Goal: Task Accomplishment & Management: Manage account settings

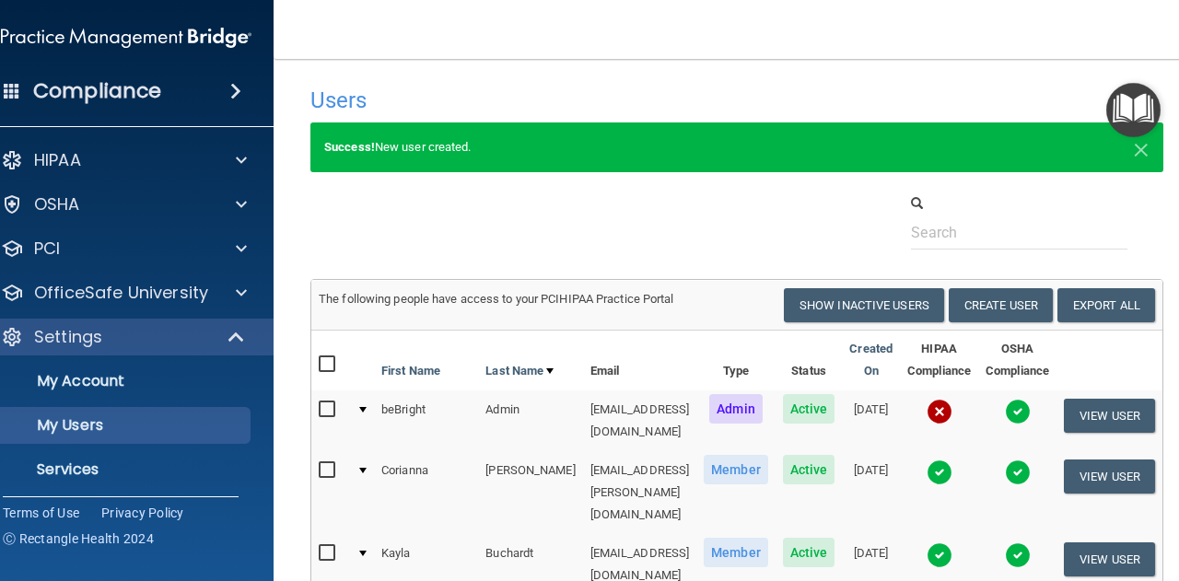
select select "20"
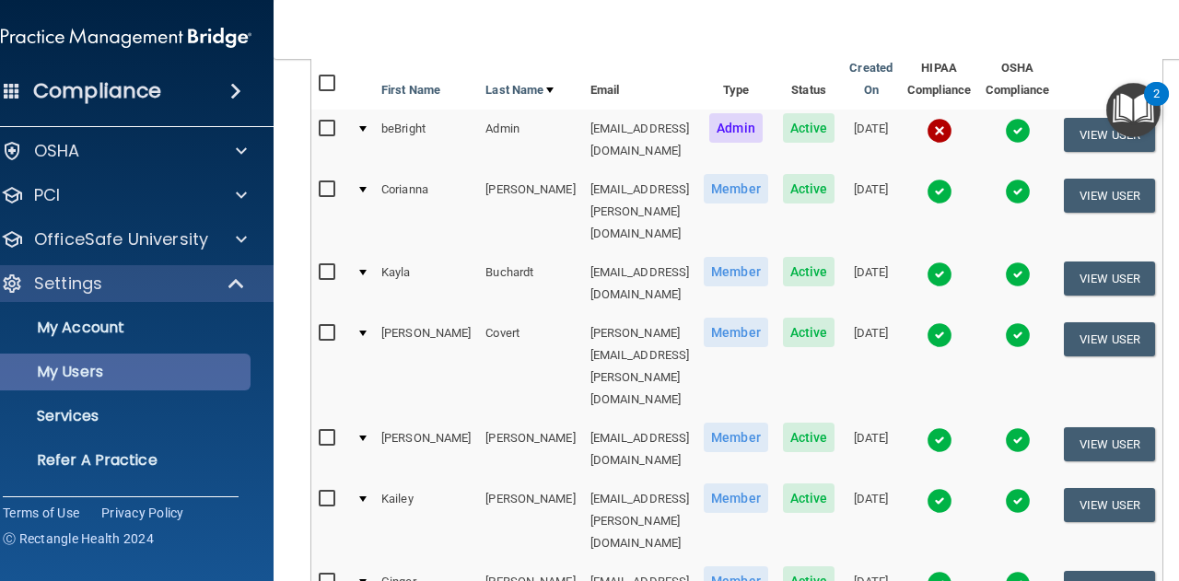
scroll to position [94, 0]
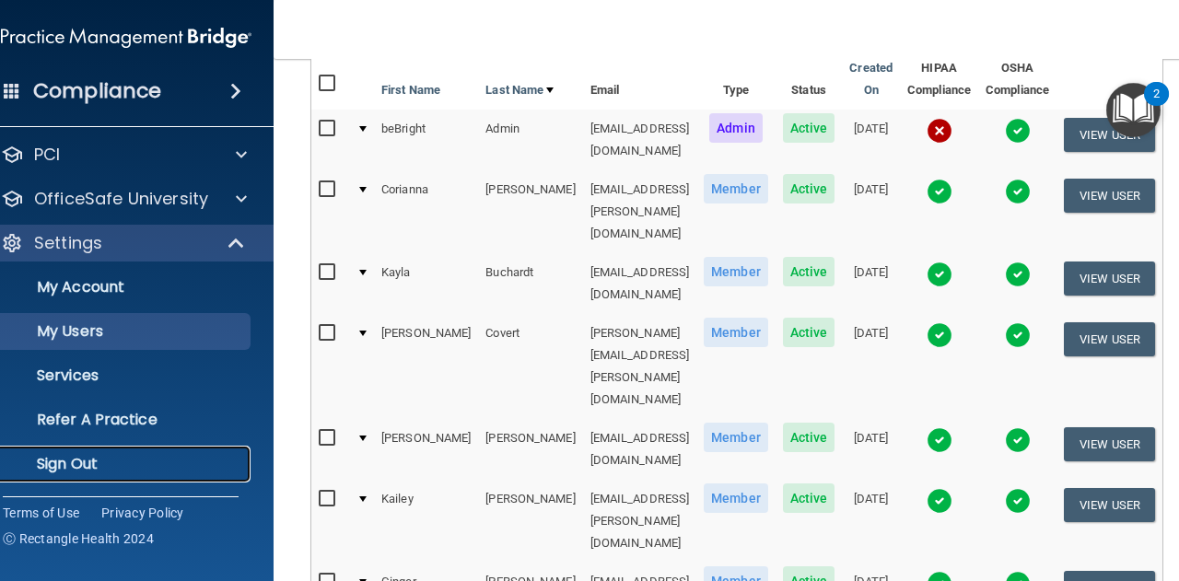
click at [133, 450] on link "Sign Out" at bounding box center [105, 464] width 290 height 37
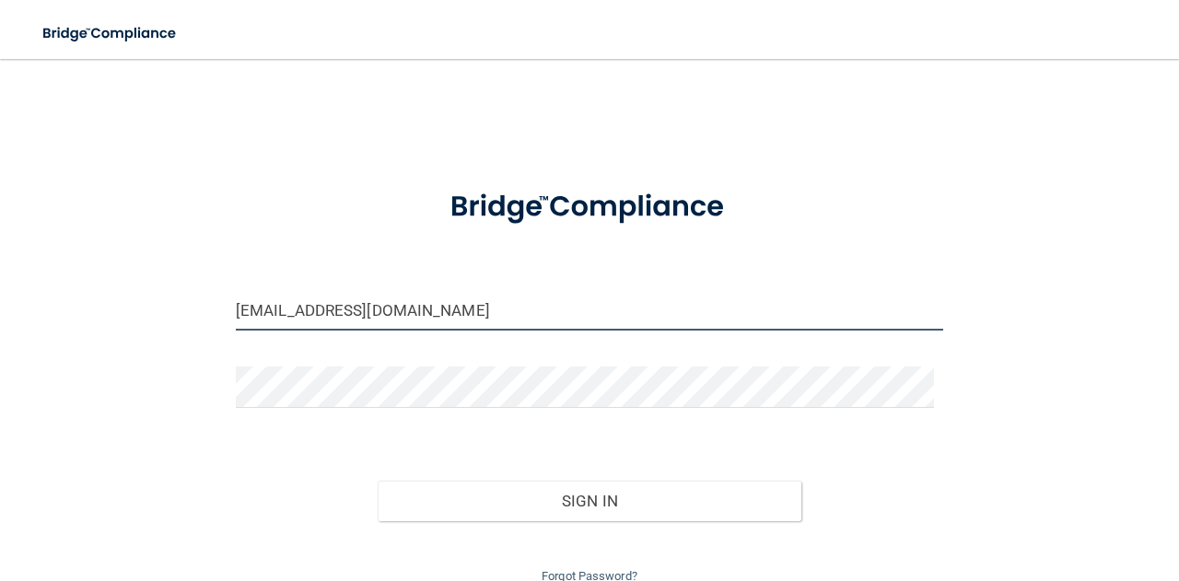
click at [480, 303] on input "[EMAIL_ADDRESS][DOMAIN_NAME]" at bounding box center [589, 309] width 707 height 41
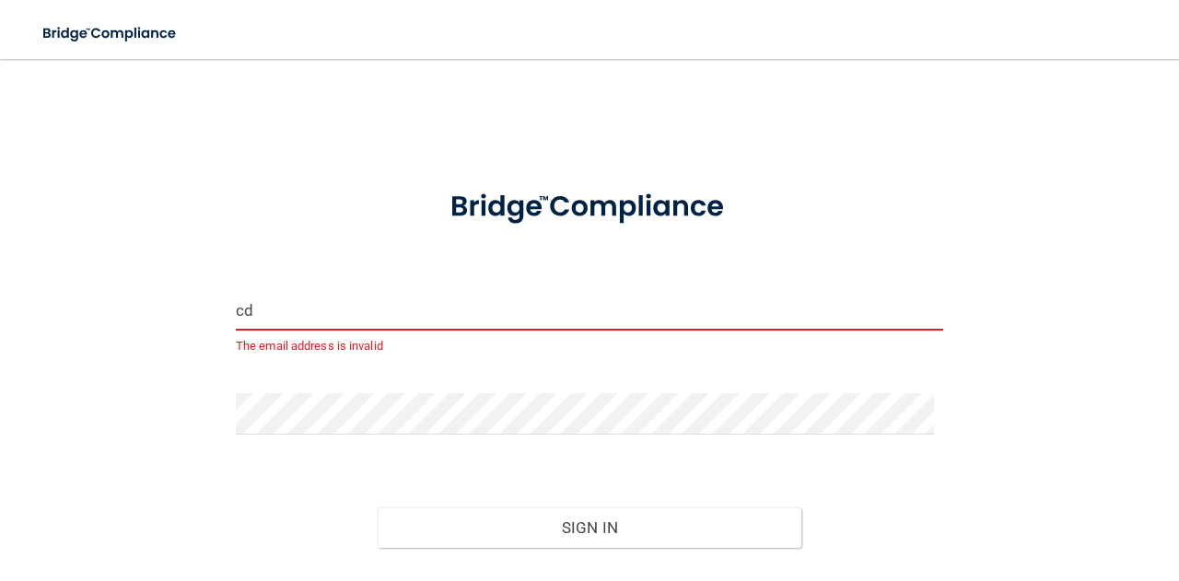
type input "[EMAIL_ADDRESS][DOMAIN_NAME]"
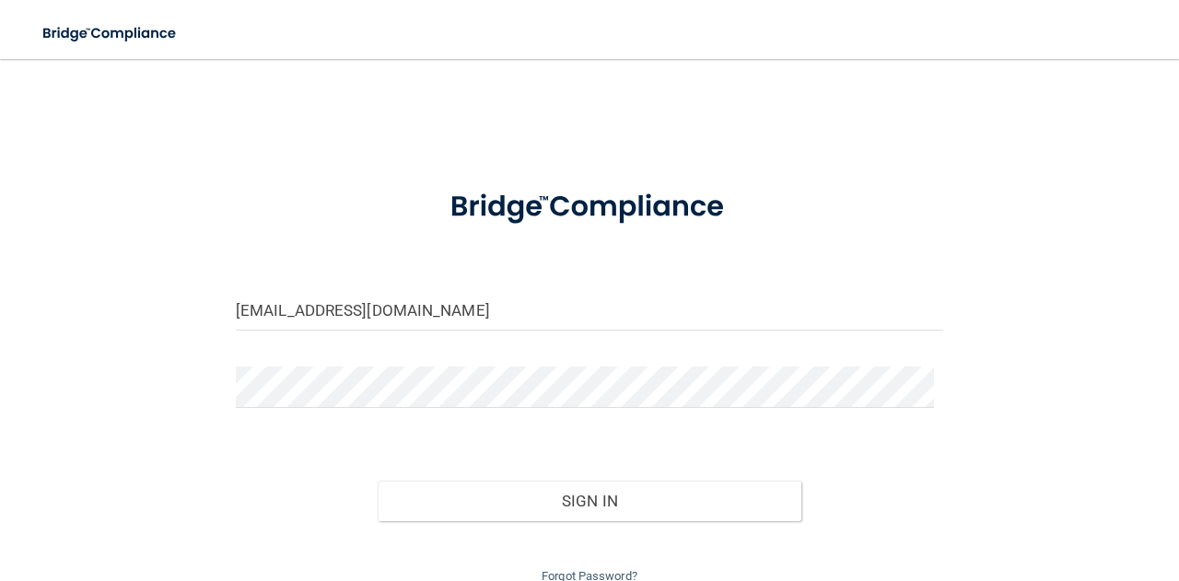
click at [532, 524] on div "Forgot Password?" at bounding box center [589, 554] width 735 height 66
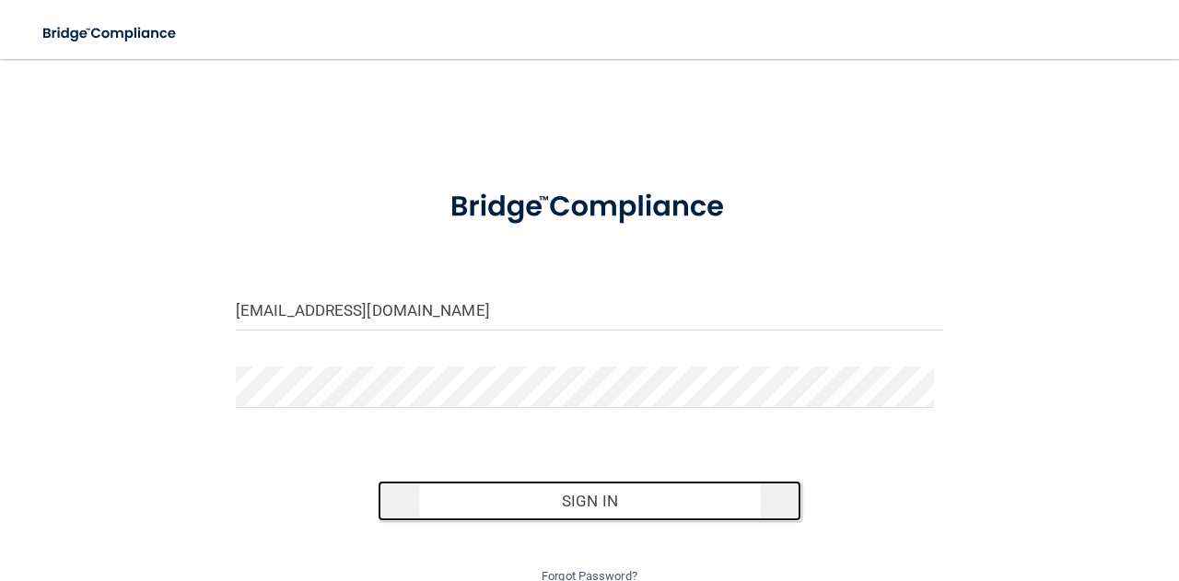
click at [538, 500] on button "Sign In" at bounding box center [590, 501] width 425 height 41
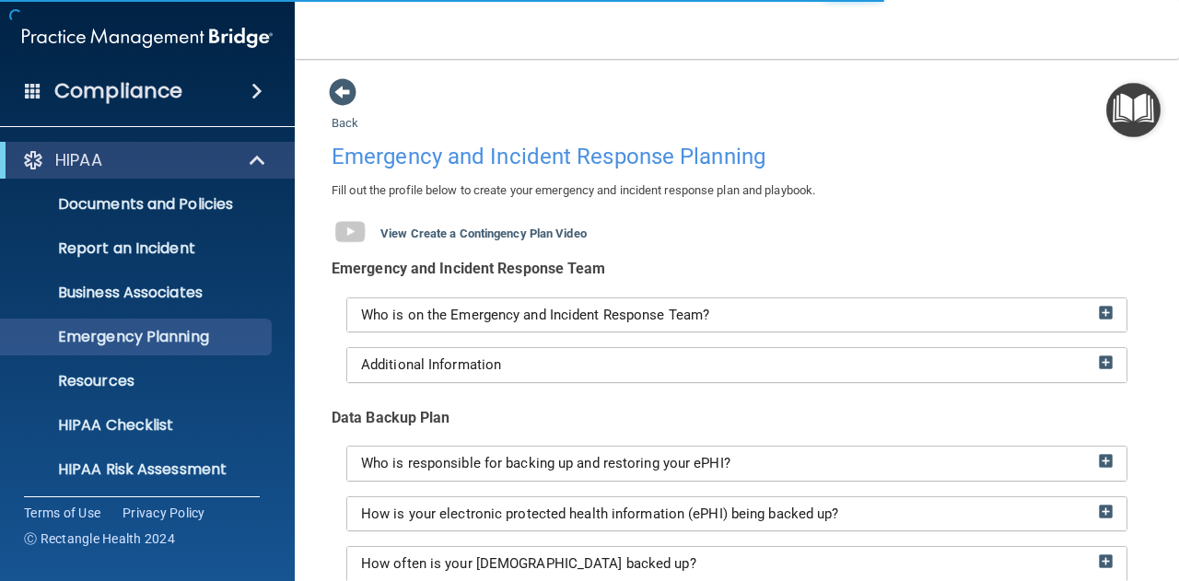
scroll to position [182, 0]
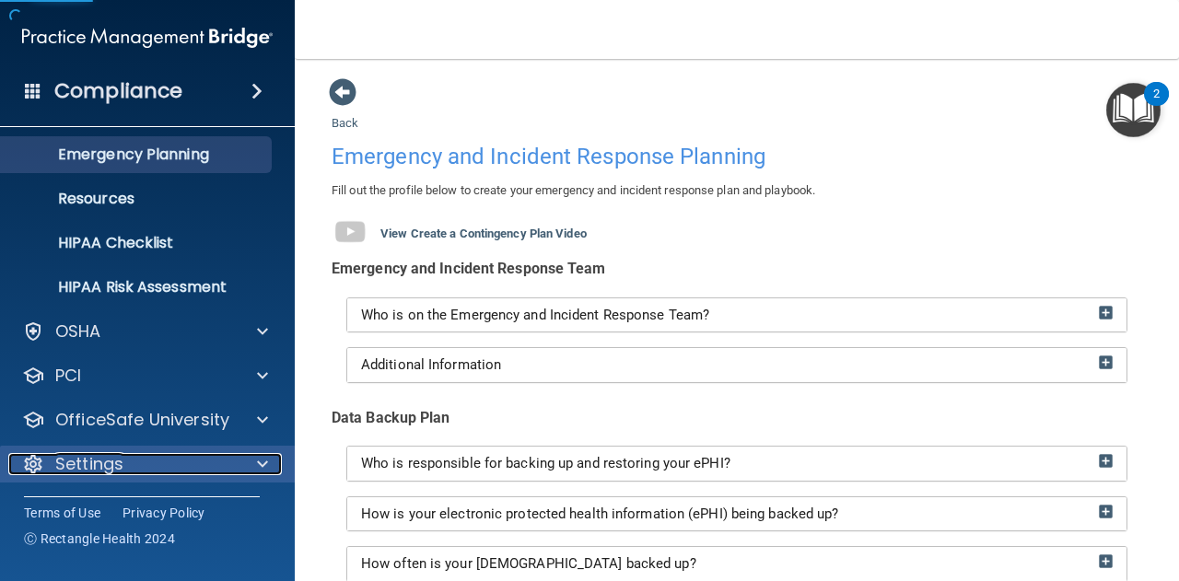
click at [259, 466] on span at bounding box center [262, 464] width 11 height 22
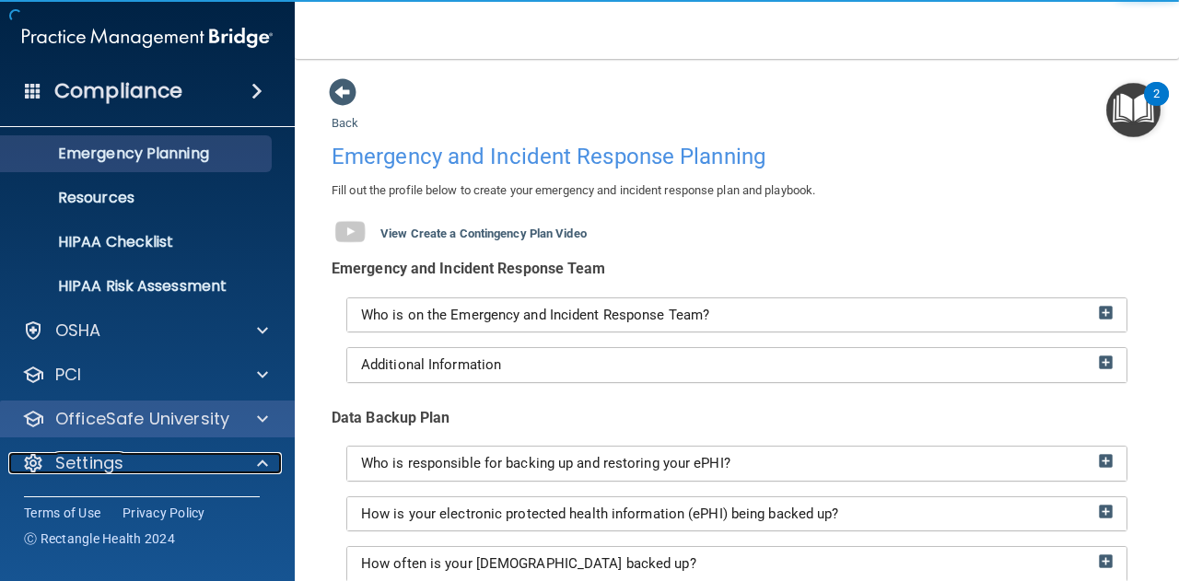
scroll to position [367, 0]
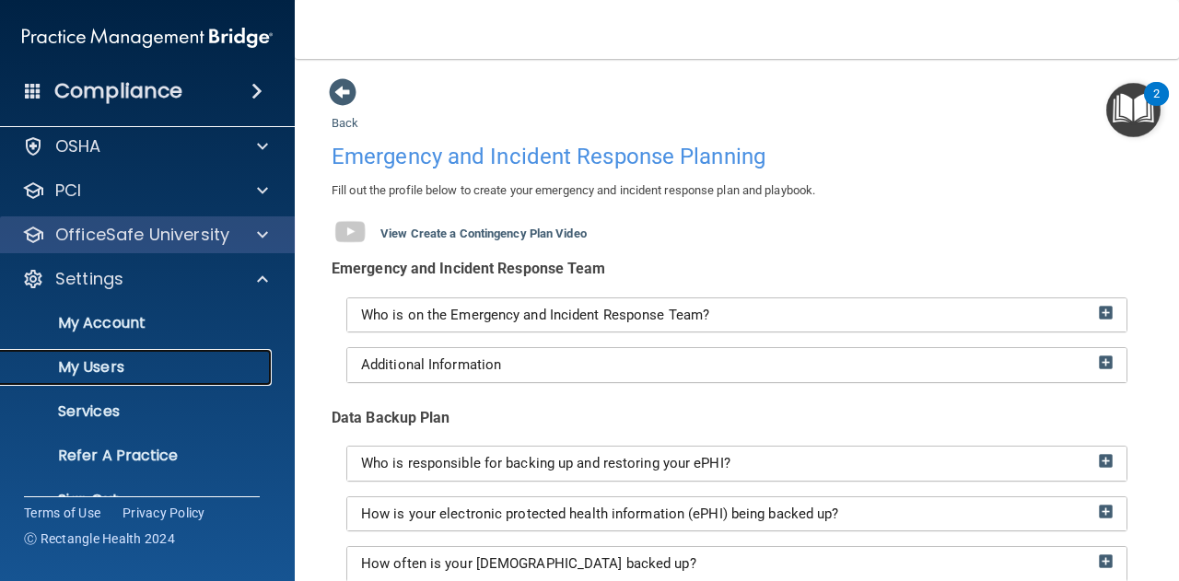
click at [109, 368] on p "My Users" at bounding box center [137, 367] width 251 height 18
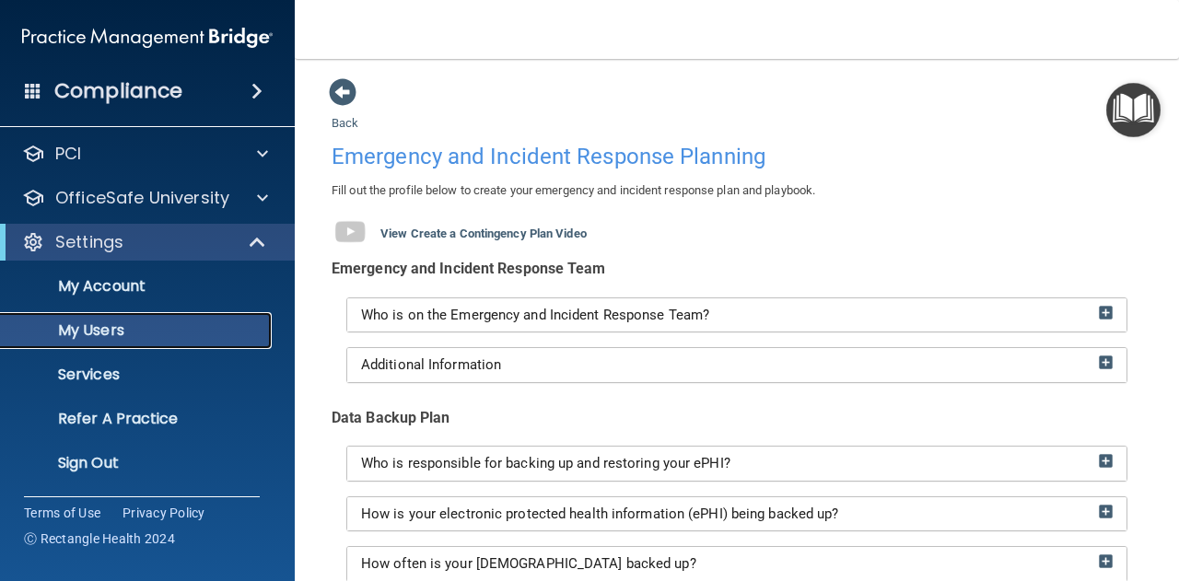
scroll to position [57, 0]
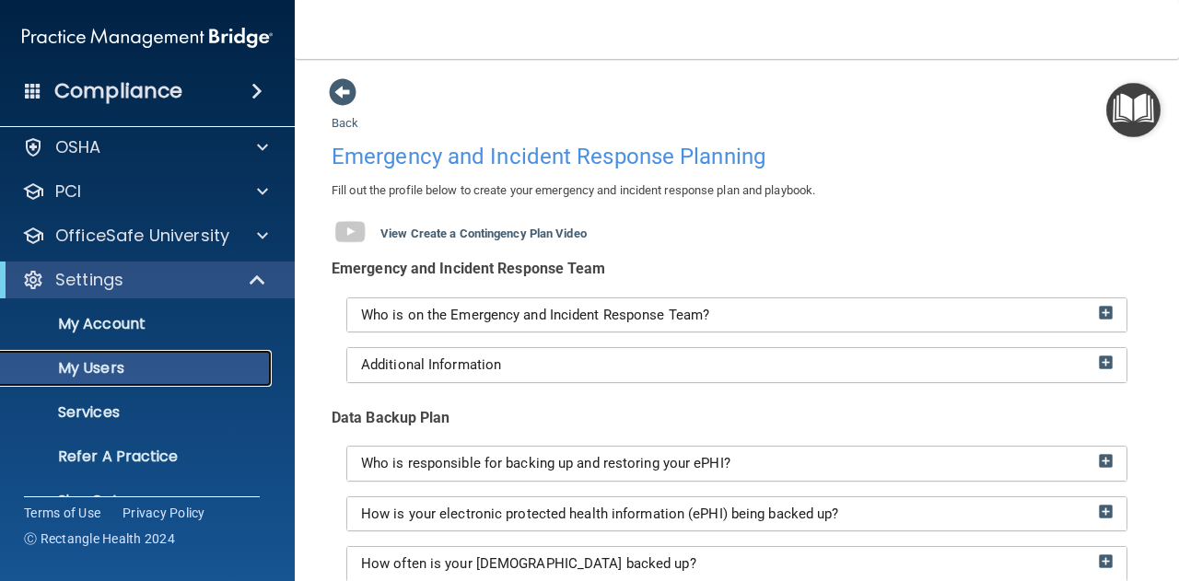
select select "20"
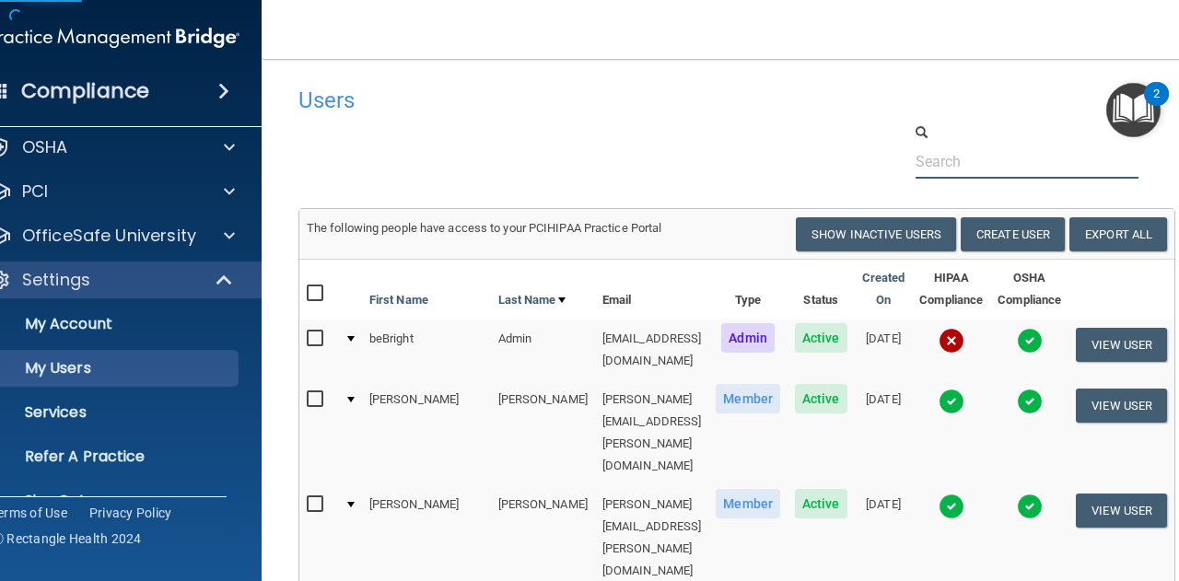
click at [980, 163] on input "text" at bounding box center [1028, 162] width 224 height 34
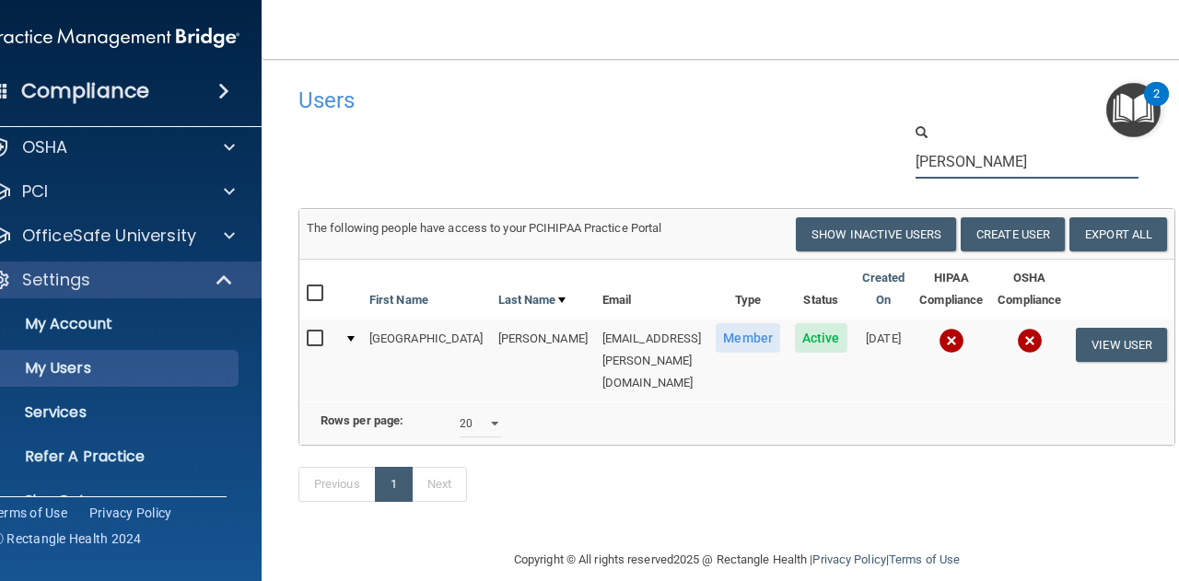
type input "[PERSON_NAME]"
click at [307, 336] on input "checkbox" at bounding box center [317, 339] width 21 height 15
checkbox input "true"
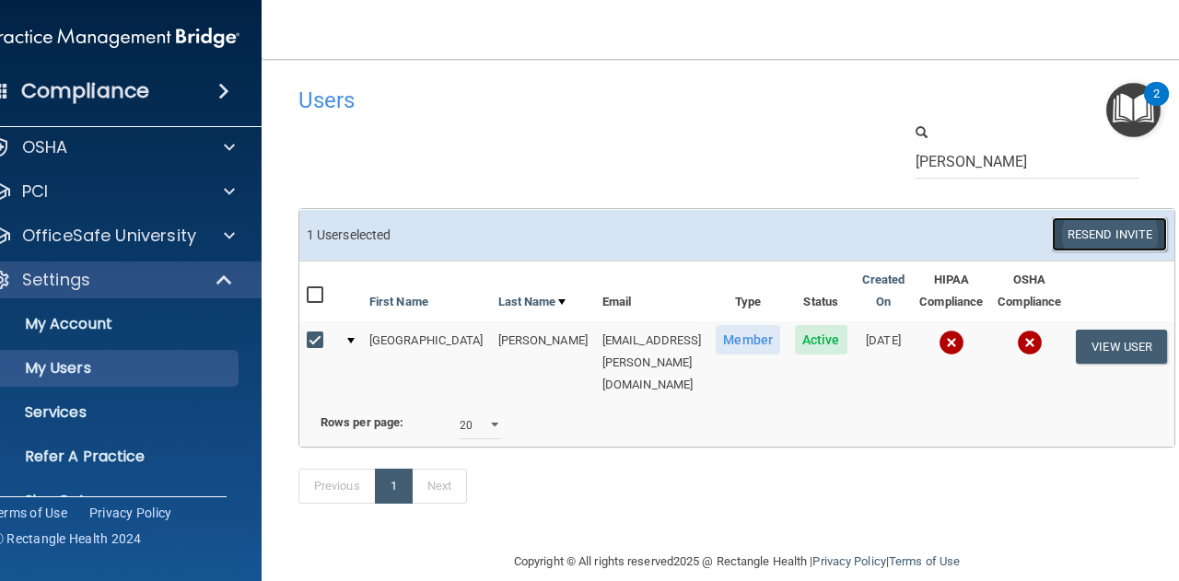
click at [1124, 244] on button "Resend Invite" at bounding box center [1109, 234] width 115 height 34
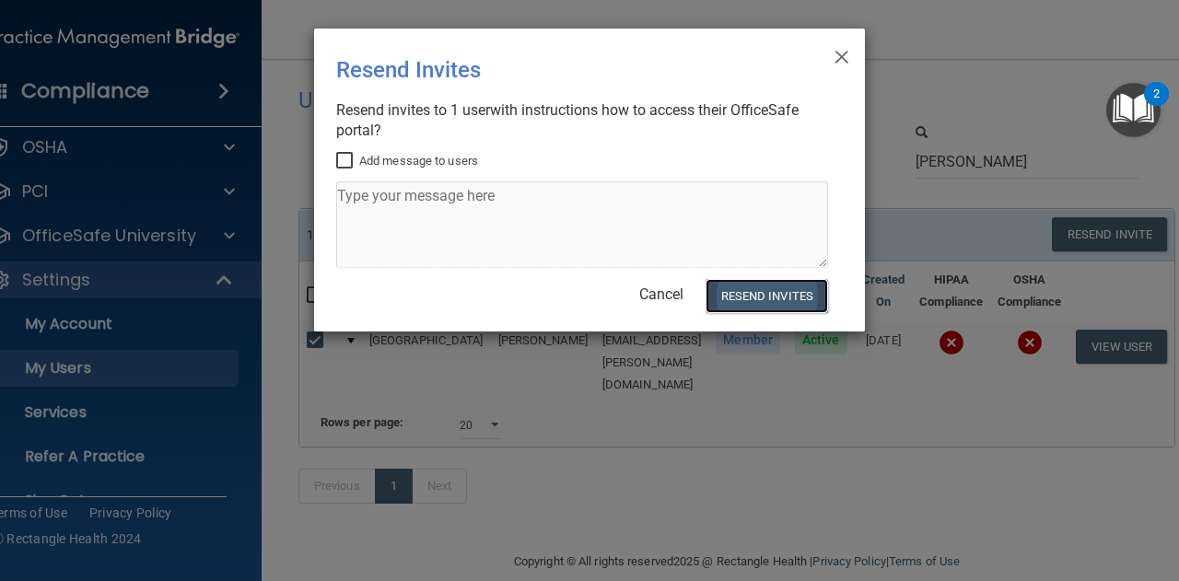
click at [739, 289] on button "Resend Invites" at bounding box center [767, 296] width 123 height 34
